Goal: Use online tool/utility: Utilize a website feature to perform a specific function

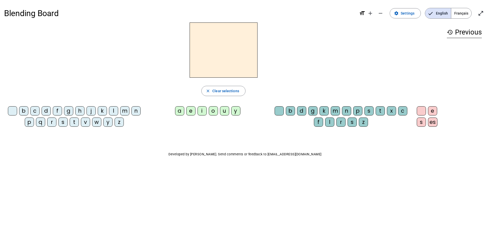
click at [457, 11] on span "Français" at bounding box center [462, 13] width 20 height 10
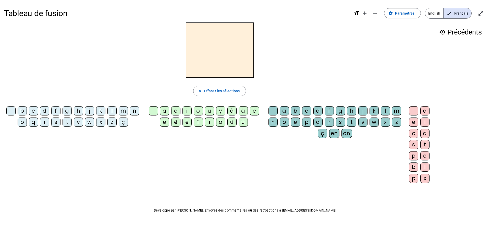
click at [229, 112] on div "à" at bounding box center [232, 110] width 9 height 9
click at [241, 92] on span "button" at bounding box center [220, 91] width 52 height 12
click at [122, 110] on div "m" at bounding box center [123, 110] width 9 height 9
click at [166, 111] on div "a" at bounding box center [164, 110] width 9 height 9
click at [67, 123] on div "t" at bounding box center [67, 122] width 9 height 9
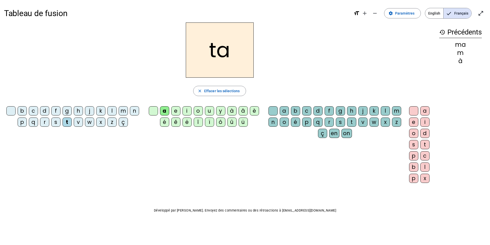
click at [111, 112] on div "l" at bounding box center [112, 110] width 9 height 9
click at [67, 123] on div "t" at bounding box center [67, 122] width 9 height 9
click at [111, 114] on div "l" at bounding box center [112, 110] width 9 height 9
click at [58, 123] on div "s" at bounding box center [55, 122] width 9 height 9
click at [385, 112] on div "l" at bounding box center [385, 110] width 9 height 9
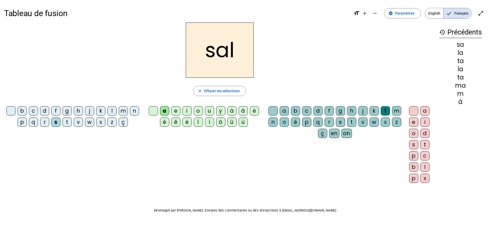
click at [20, 109] on div "b" at bounding box center [22, 110] width 9 height 9
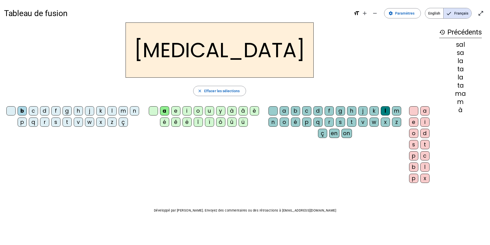
click at [126, 112] on div "m" at bounding box center [123, 110] width 9 height 9
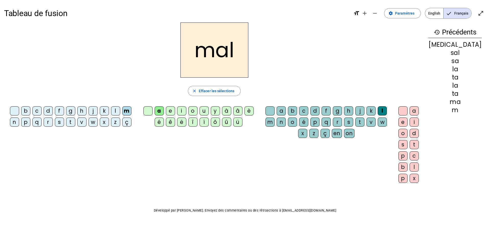
click at [186, 112] on div "i" at bounding box center [181, 110] width 9 height 9
click at [58, 121] on div "s" at bounding box center [59, 122] width 9 height 9
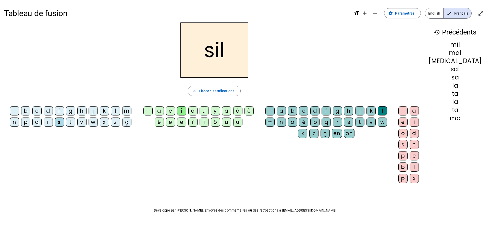
click at [386, 113] on div "l" at bounding box center [382, 110] width 9 height 9
click at [384, 109] on div "l" at bounding box center [382, 110] width 9 height 9
click at [231, 92] on span "Effacer les sélections" at bounding box center [217, 91] width 36 height 6
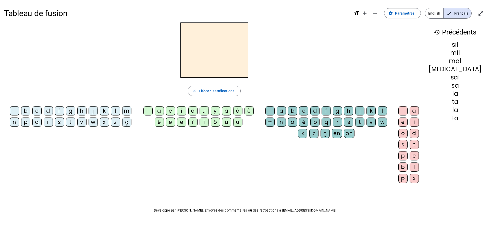
click at [60, 121] on div "s" at bounding box center [59, 122] width 9 height 9
click at [186, 112] on div "i" at bounding box center [181, 110] width 9 height 9
click at [175, 111] on div "e" at bounding box center [170, 110] width 9 height 9
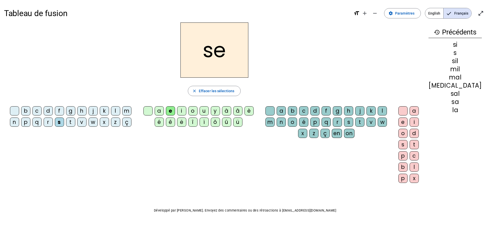
click at [208, 110] on div "u" at bounding box center [204, 110] width 9 height 9
click at [333, 123] on div "r" at bounding box center [337, 122] width 9 height 9
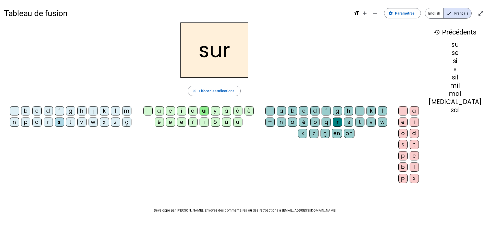
click at [124, 111] on div "m" at bounding box center [126, 110] width 9 height 9
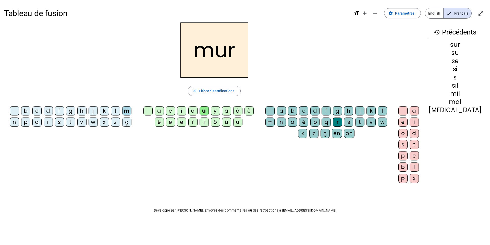
click at [45, 112] on div "d" at bounding box center [48, 110] width 9 height 9
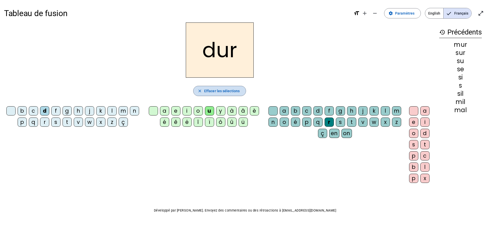
click at [209, 95] on span "button" at bounding box center [220, 91] width 52 height 12
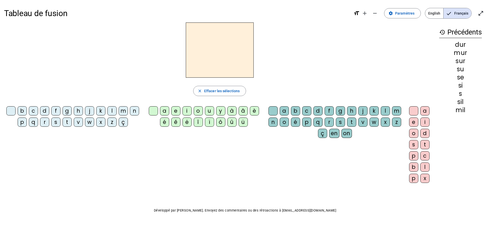
click at [46, 109] on div "d" at bounding box center [44, 110] width 9 height 9
click at [209, 113] on div "u" at bounding box center [209, 110] width 9 height 9
click at [23, 112] on div "b" at bounding box center [22, 110] width 9 height 9
click at [80, 122] on div "v" at bounding box center [78, 122] width 9 height 9
click at [68, 123] on div "t" at bounding box center [67, 122] width 9 height 9
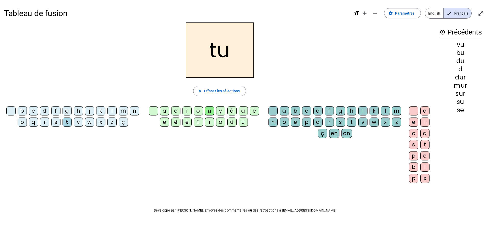
click at [177, 112] on div "e" at bounding box center [175, 110] width 9 height 9
click at [108, 112] on div "l" at bounding box center [112, 110] width 9 height 9
